Goal: Information Seeking & Learning: Learn about a topic

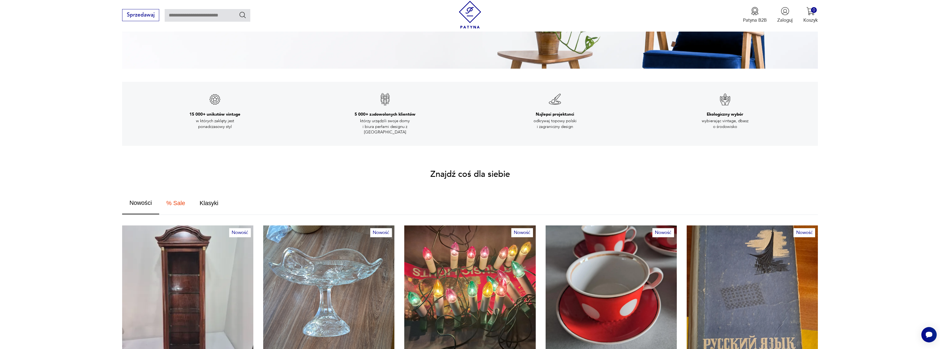
scroll to position [302, 0]
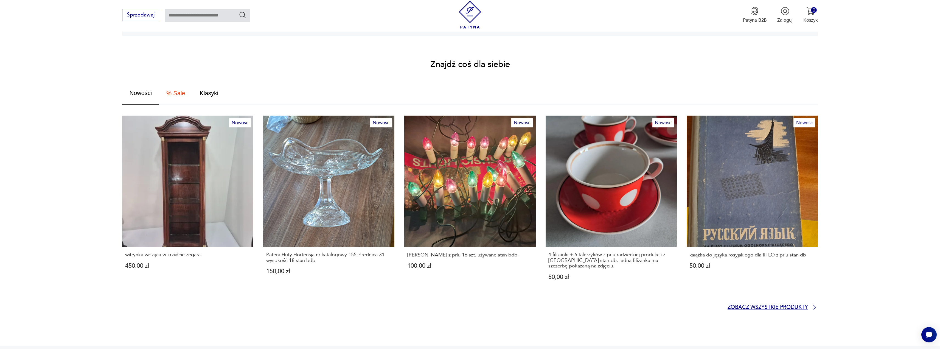
click at [767, 305] on p "Zobacz wszystkie produkty" at bounding box center [768, 307] width 80 height 4
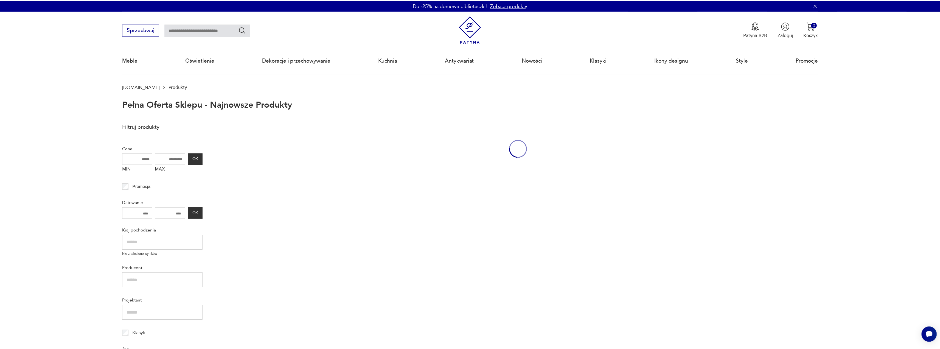
scroll to position [38, 0]
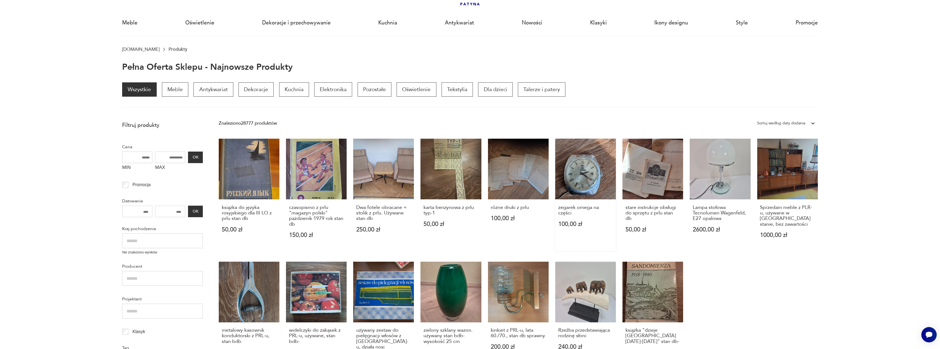
click at [585, 181] on link "zegarek omega na części 100,00 zł" at bounding box center [585, 195] width 61 height 112
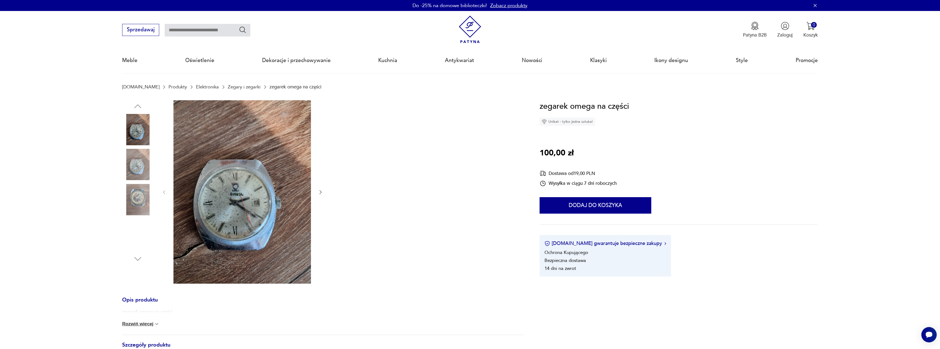
click at [319, 190] on icon "button" at bounding box center [320, 191] width 5 height 5
click at [312, 191] on div at bounding box center [242, 192] width 162 height 185
click at [324, 192] on div at bounding box center [323, 192] width 402 height 185
click at [319, 192] on icon "button" at bounding box center [320, 191] width 5 height 5
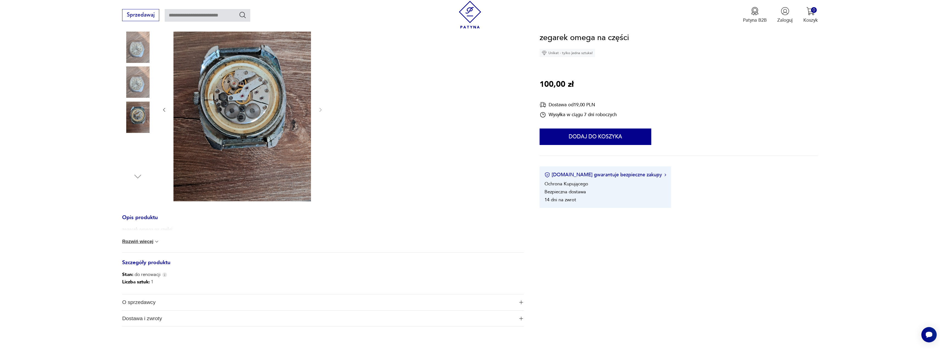
scroll to position [110, 0]
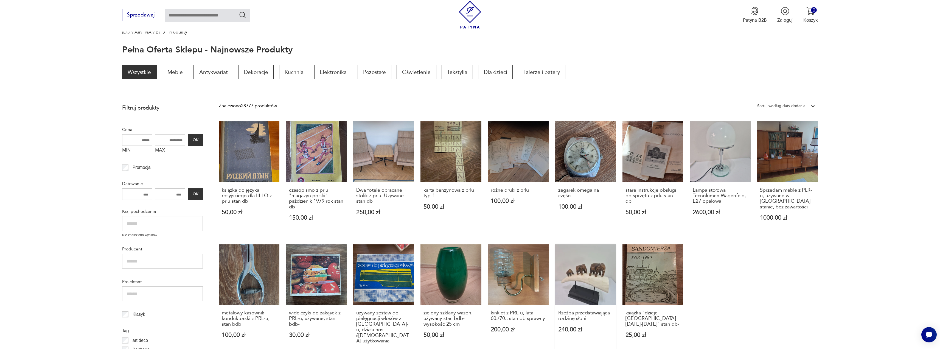
scroll to position [110, 0]
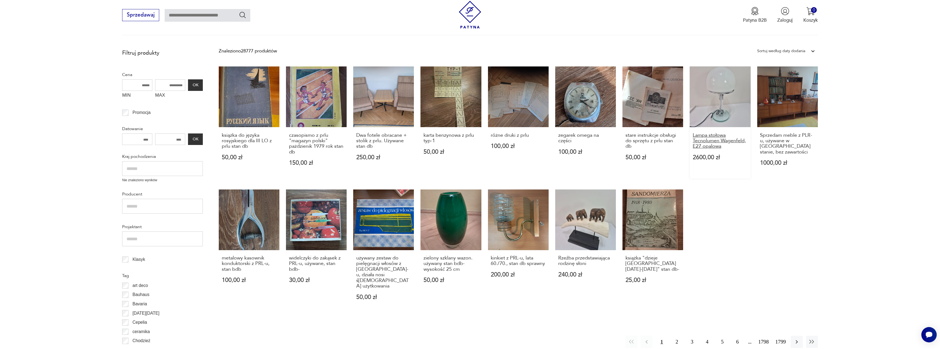
click at [712, 140] on h3 "Lampa stołowa Tecnolumen Wagenfeld, E27 opalowa" at bounding box center [720, 141] width 55 height 17
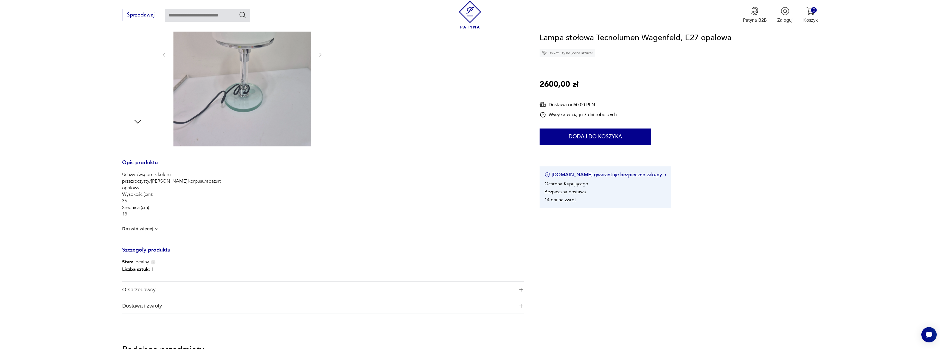
scroll to position [247, 0]
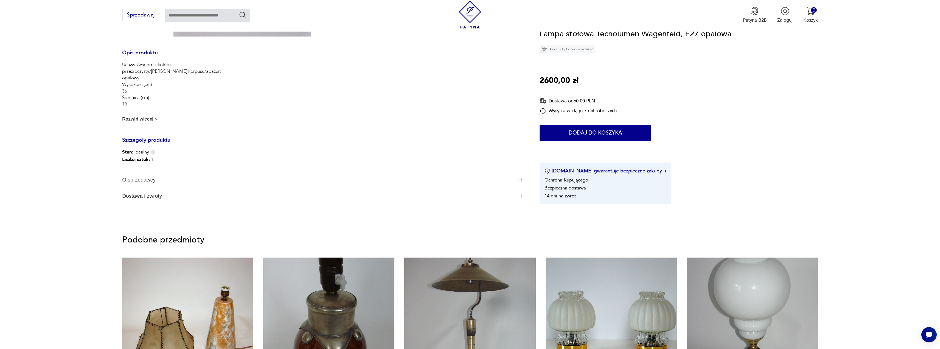
click at [163, 180] on span "O sprzedawcy" at bounding box center [318, 180] width 393 height 16
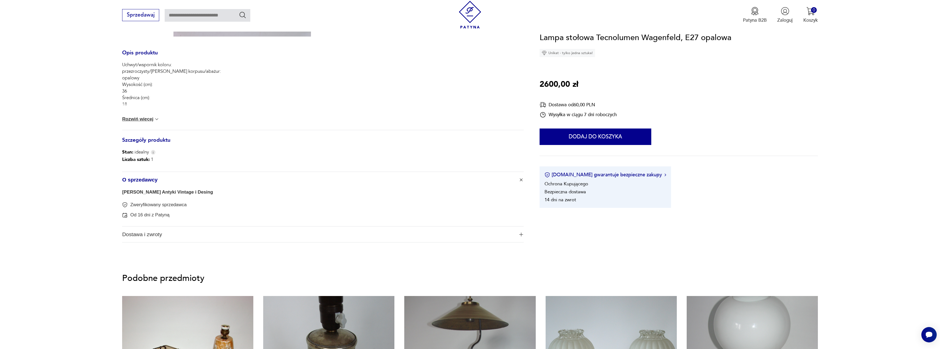
drag, startPoint x: 203, startPoint y: 200, endPoint x: 200, endPoint y: 200, distance: 3.7
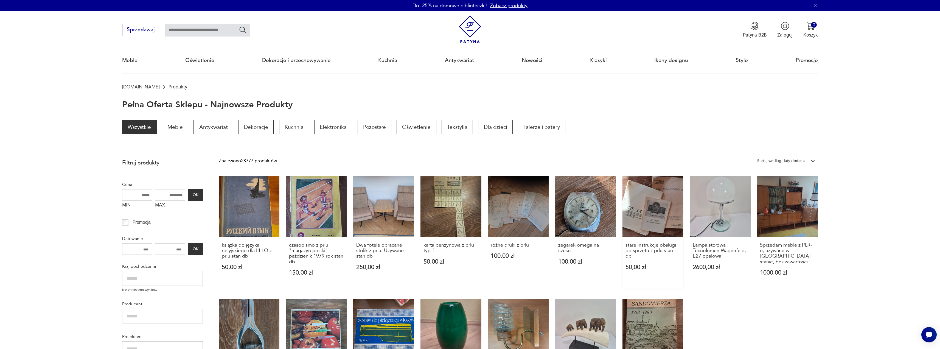
click at [645, 204] on link "stare instrukcje obsługi do sprzętu z prlu stan db 50,00 zł" at bounding box center [653, 232] width 61 height 112
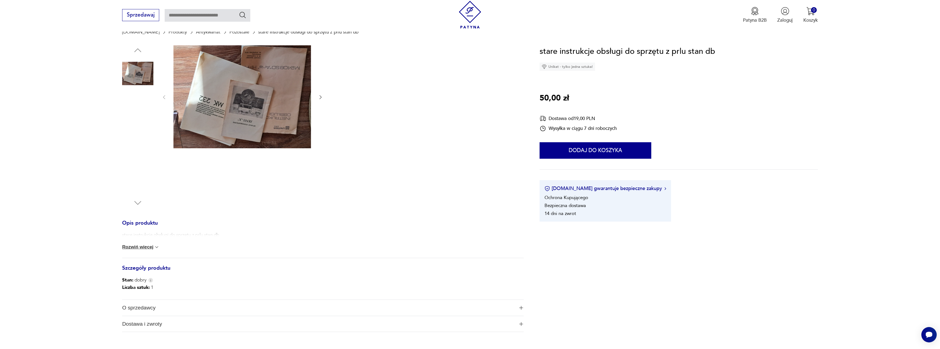
scroll to position [110, 0]
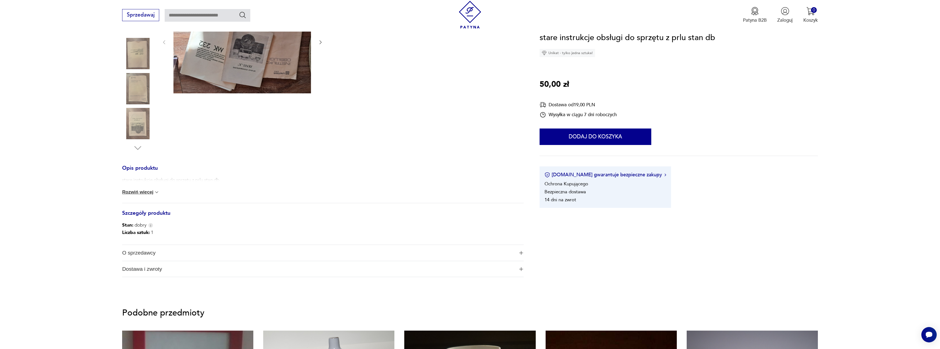
click at [146, 255] on span "O sprzedawcy" at bounding box center [318, 253] width 393 height 16
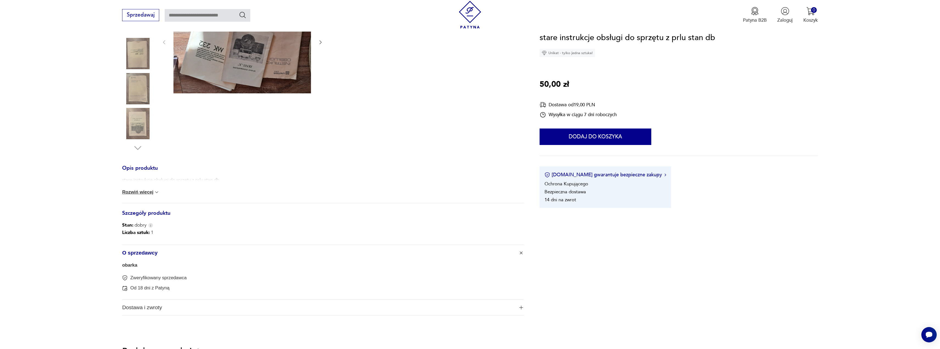
click at [130, 264] on link "obarka" at bounding box center [129, 264] width 15 height 5
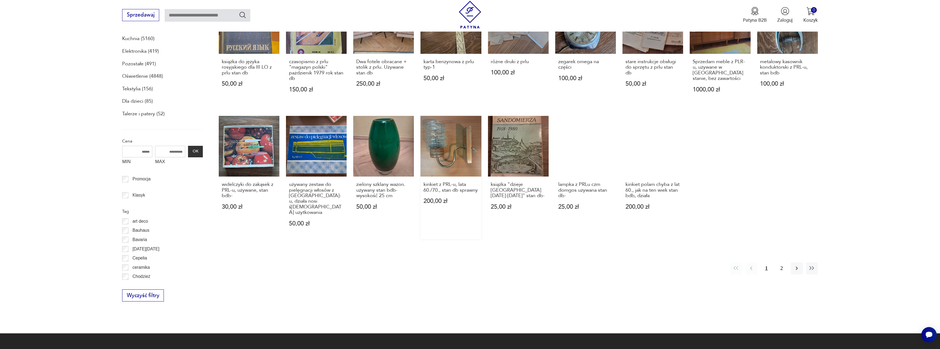
scroll to position [284, 0]
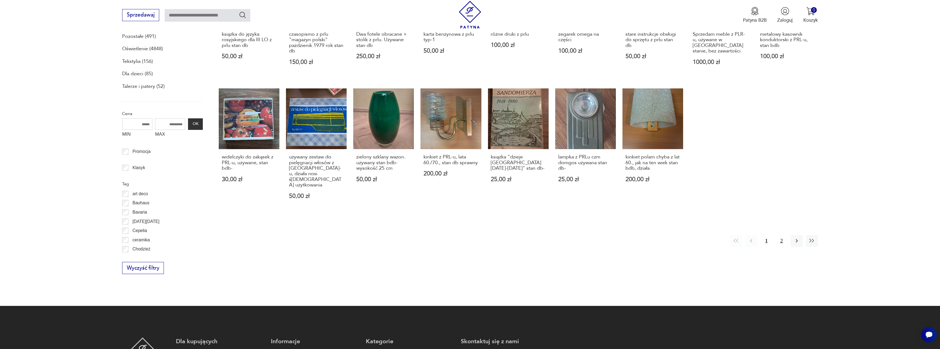
click at [787, 235] on button "2" at bounding box center [782, 241] width 12 height 12
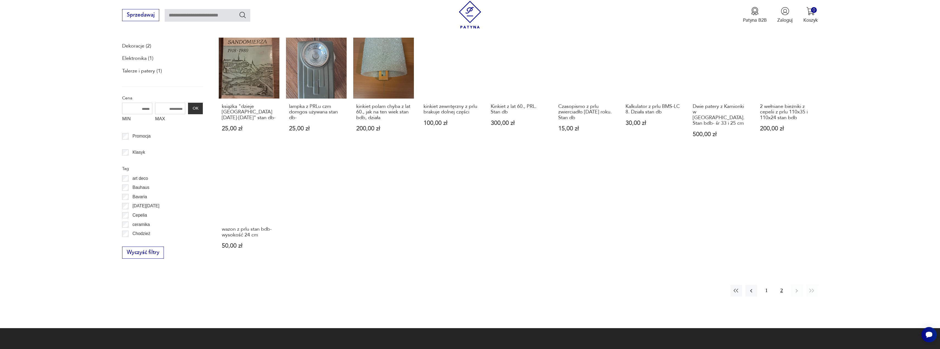
scroll to position [130, 0]
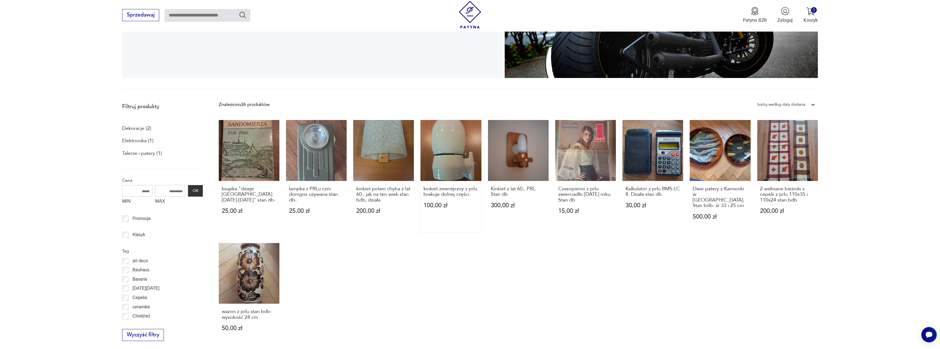
click at [443, 155] on link "kinkiet zewntęrzny z prlu brakuje dolnej części 100,00 zł" at bounding box center [451, 176] width 61 height 112
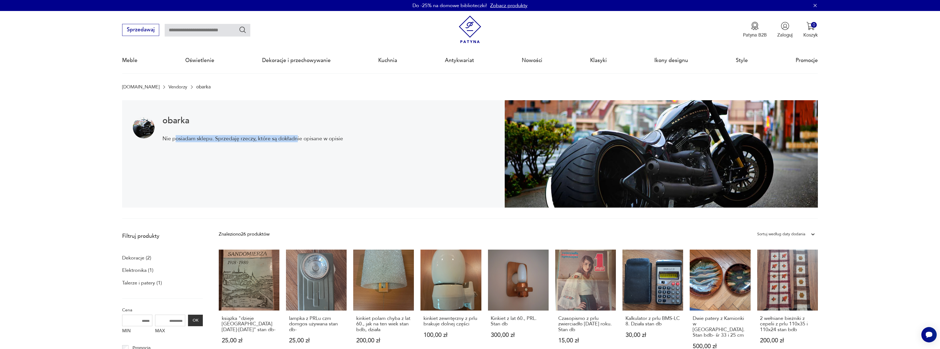
drag, startPoint x: 201, startPoint y: 144, endPoint x: 305, endPoint y: 151, distance: 104.3
click at [298, 141] on p "Nie posiadam sklepu. Sprzedaję rzeczy, które są dokładnie opisane w opisie" at bounding box center [253, 138] width 181 height 7
click at [305, 151] on div "obarka Nie posiadam sklepu. Sprzedaję rzeczy, które są dokładnie opisane w opis…" at bounding box center [253, 154] width 181 height 75
drag, startPoint x: 249, startPoint y: 142, endPoint x: 308, endPoint y: 150, distance: 58.8
click at [294, 137] on p "Nie posiadam sklepu. Sprzedaję rzeczy, które są dokładnie opisane w opisie" at bounding box center [253, 138] width 181 height 7
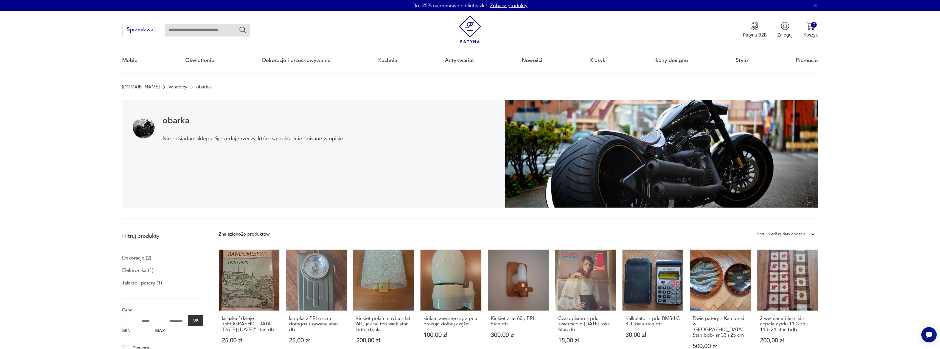
click at [308, 151] on div "obarka Nie posiadam sklepu. Sprzedaję rzeczy, które są dokładnie opisane w opis…" at bounding box center [253, 154] width 181 height 75
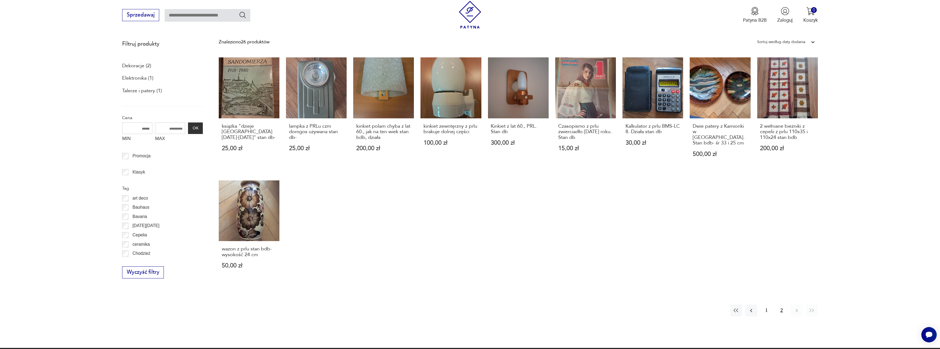
drag, startPoint x: 362, startPoint y: 289, endPoint x: 335, endPoint y: 247, distance: 50.4
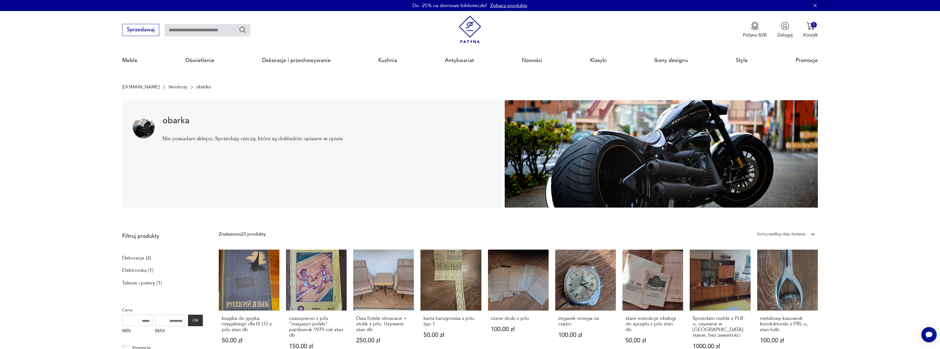
scroll to position [110, 0]
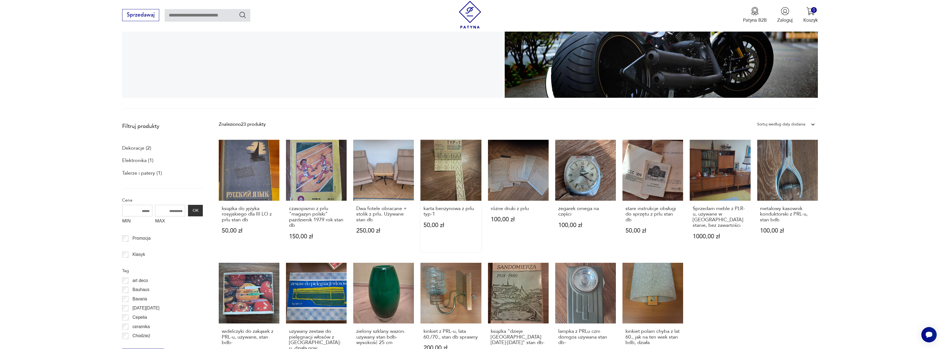
click at [448, 172] on link "karta benzynowa z prlu typ-1 50,00 zł" at bounding box center [451, 196] width 61 height 112
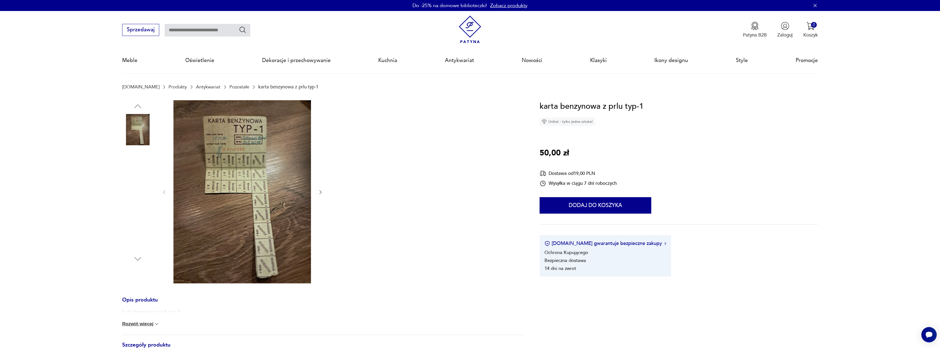
drag, startPoint x: 369, startPoint y: 160, endPoint x: 356, endPoint y: 158, distance: 13.0
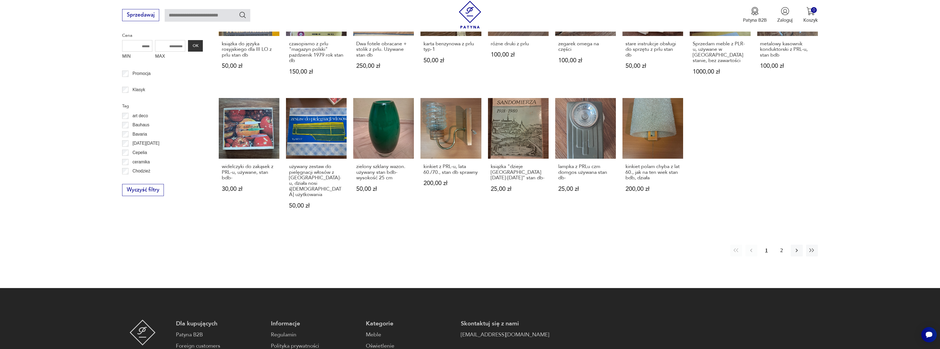
scroll to position [389, 0]
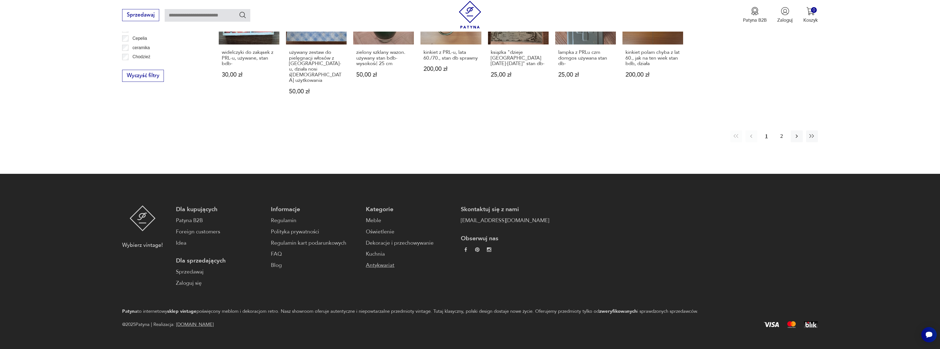
click at [366, 261] on link "Antykwariat" at bounding box center [410, 265] width 88 height 8
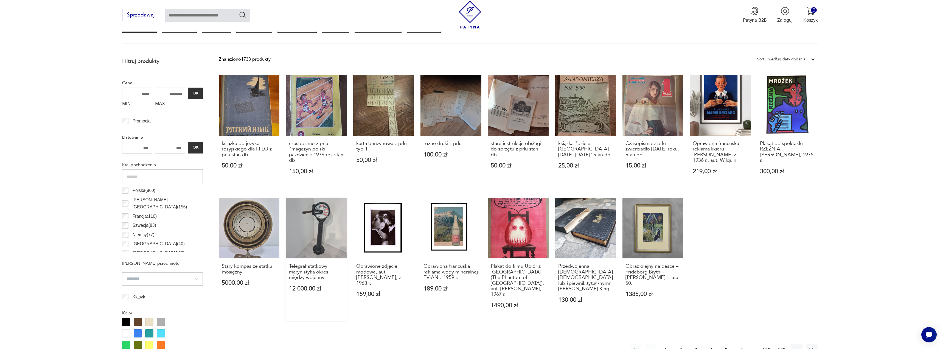
scroll to position [356, 0]
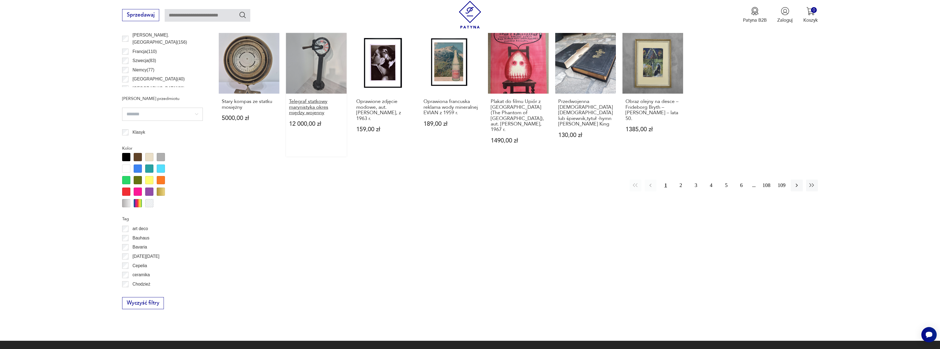
click at [323, 108] on h3 "Telegraf statkowy marynistyka okres między wojenny" at bounding box center [316, 107] width 55 height 17
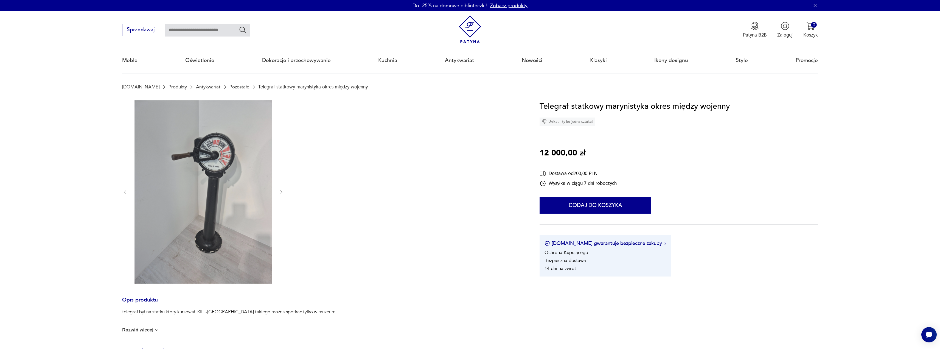
scroll to position [55, 0]
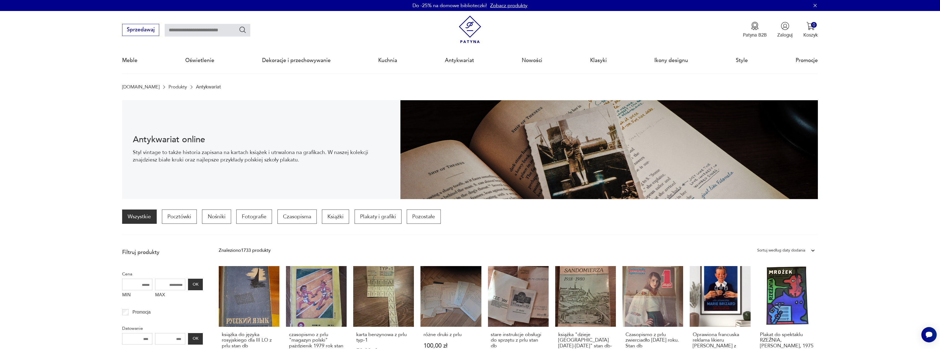
drag, startPoint x: 305, startPoint y: 177, endPoint x: 289, endPoint y: 182, distance: 16.4
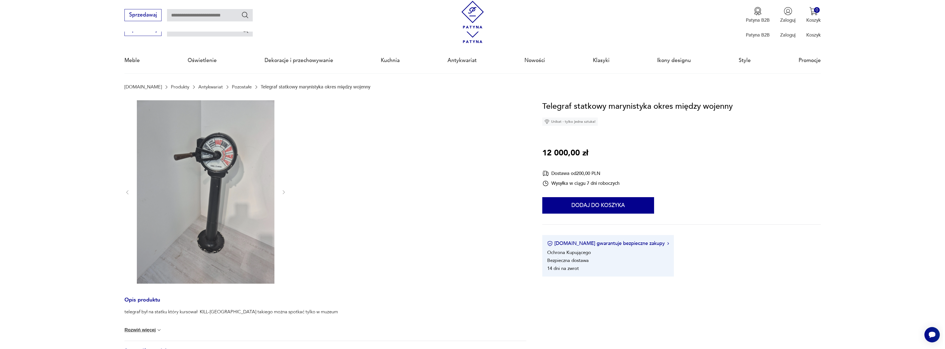
scroll to position [55, 0]
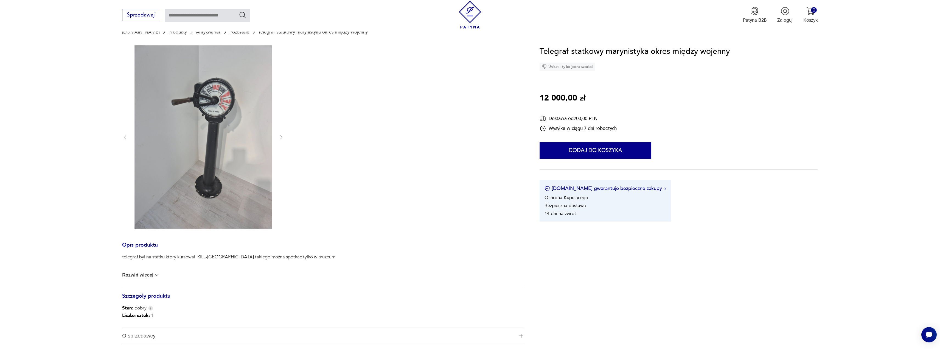
click at [143, 276] on button "Rozwiń więcej" at bounding box center [140, 274] width 37 height 5
click at [200, 121] on img at bounding box center [204, 136] width 138 height 183
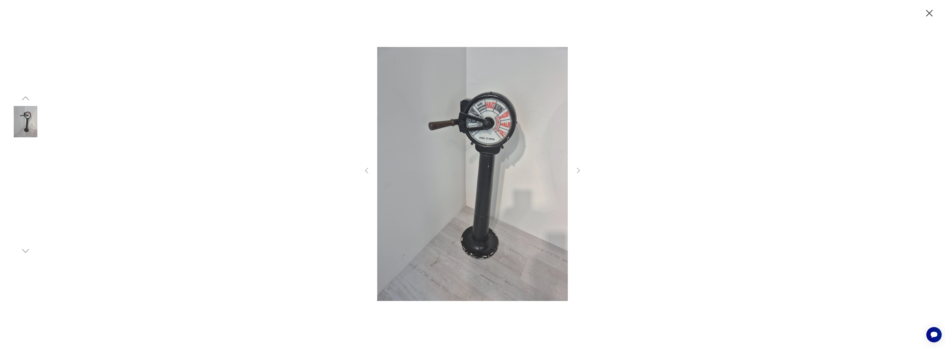
drag, startPoint x: 256, startPoint y: 144, endPoint x: 251, endPoint y: 143, distance: 4.9
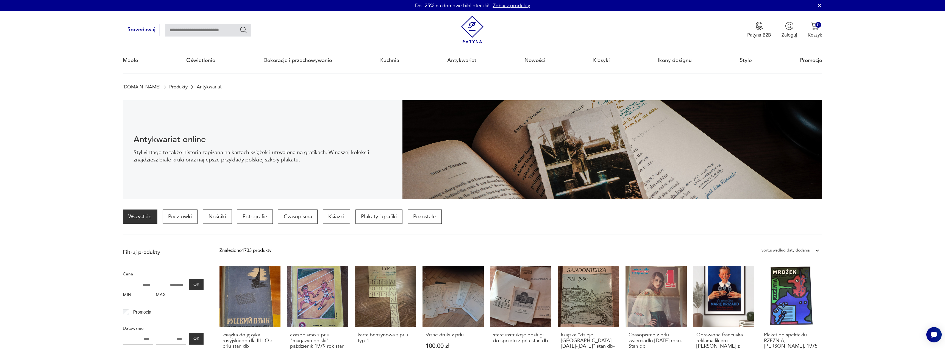
click at [479, 26] on img at bounding box center [472, 30] width 28 height 28
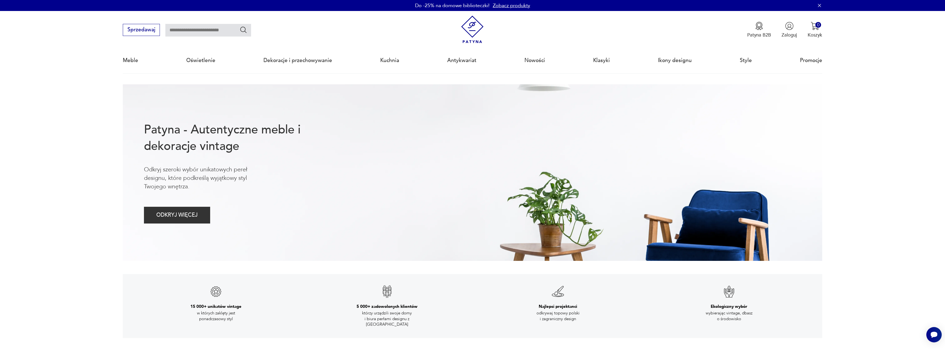
click at [470, 37] on img at bounding box center [472, 30] width 28 height 28
